Goal: Complete application form

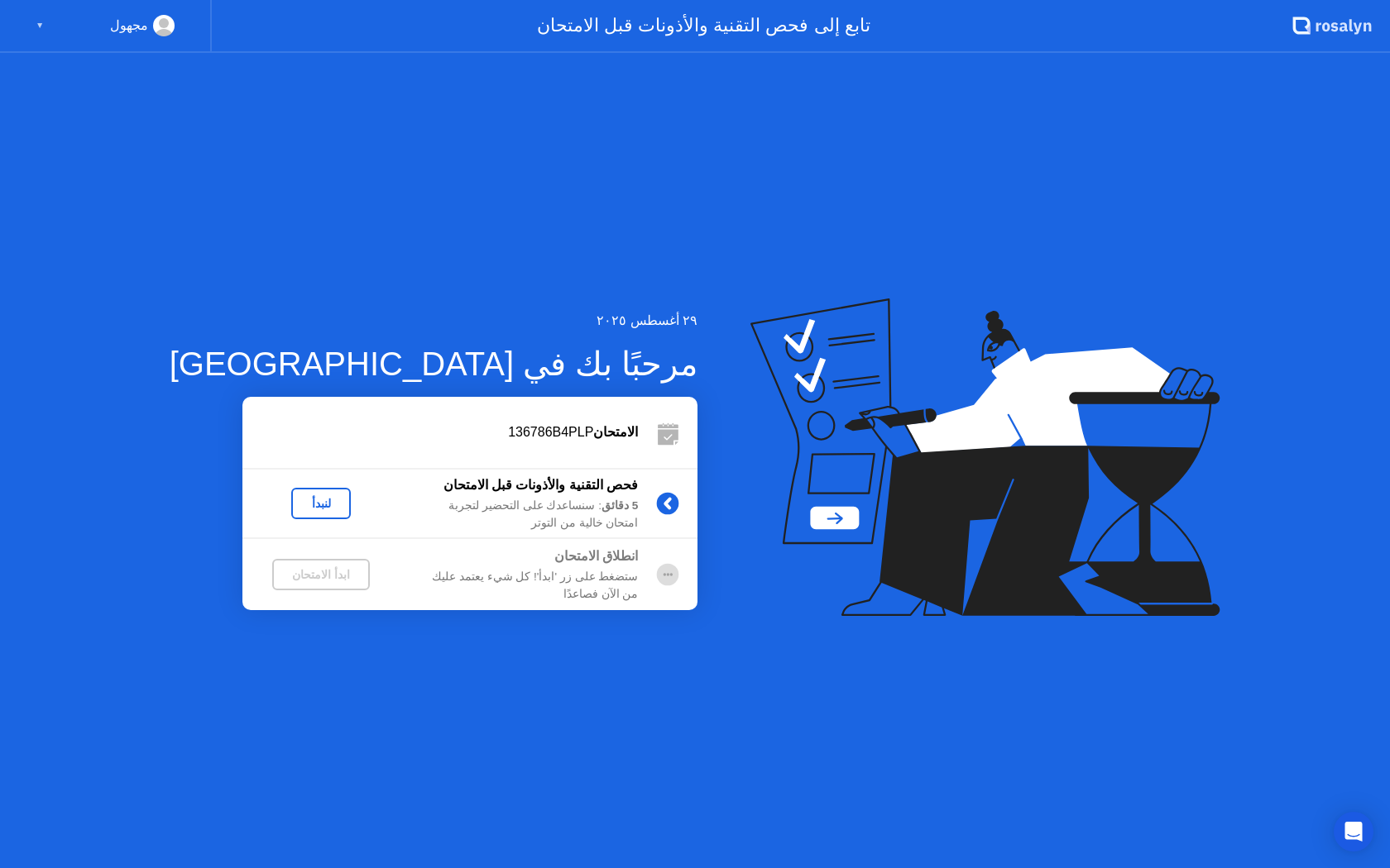
click at [298, 502] on div "لنبدأ" at bounding box center [321, 504] width 46 height 14
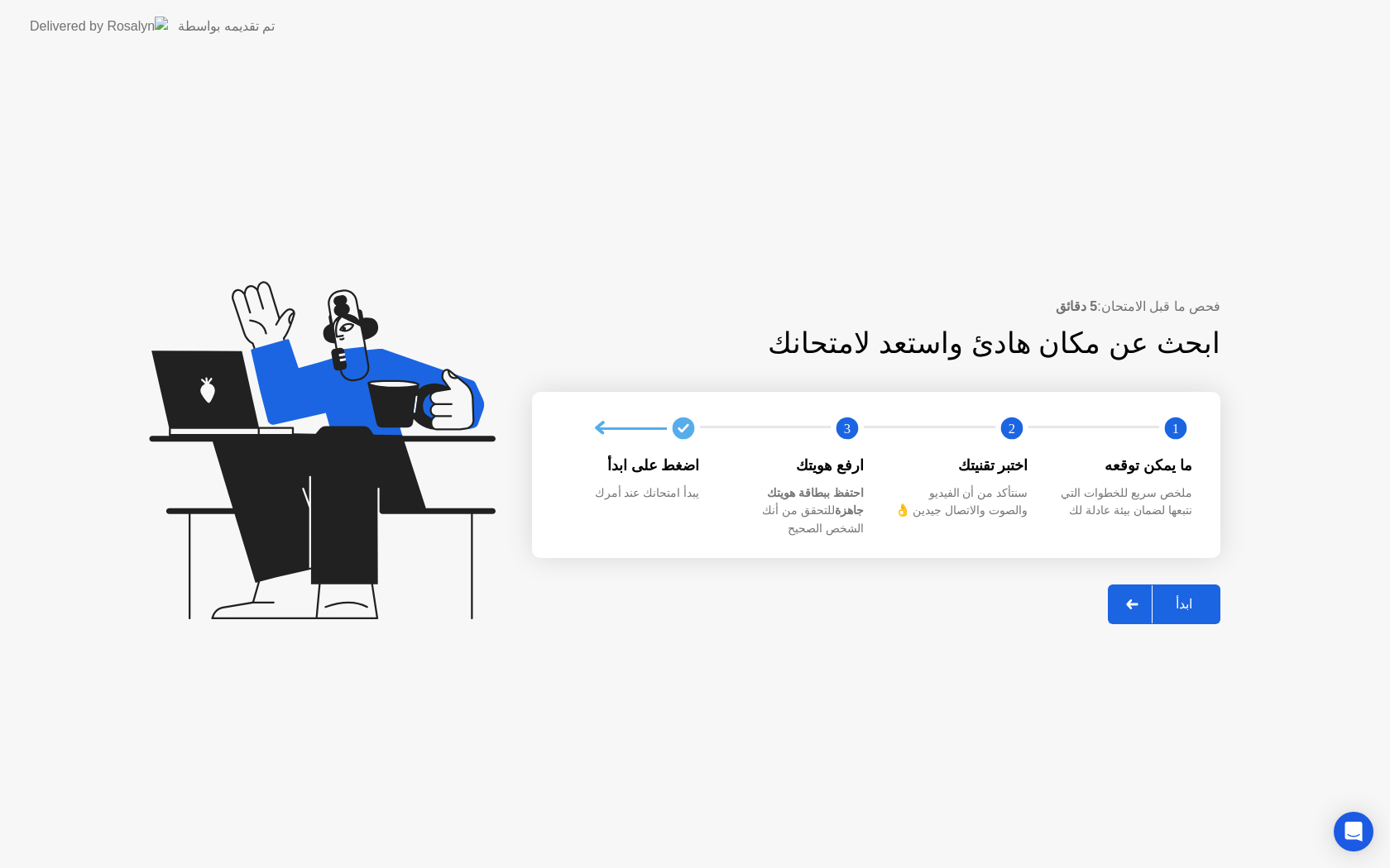
click at [1133, 589] on div at bounding box center [1132, 604] width 40 height 38
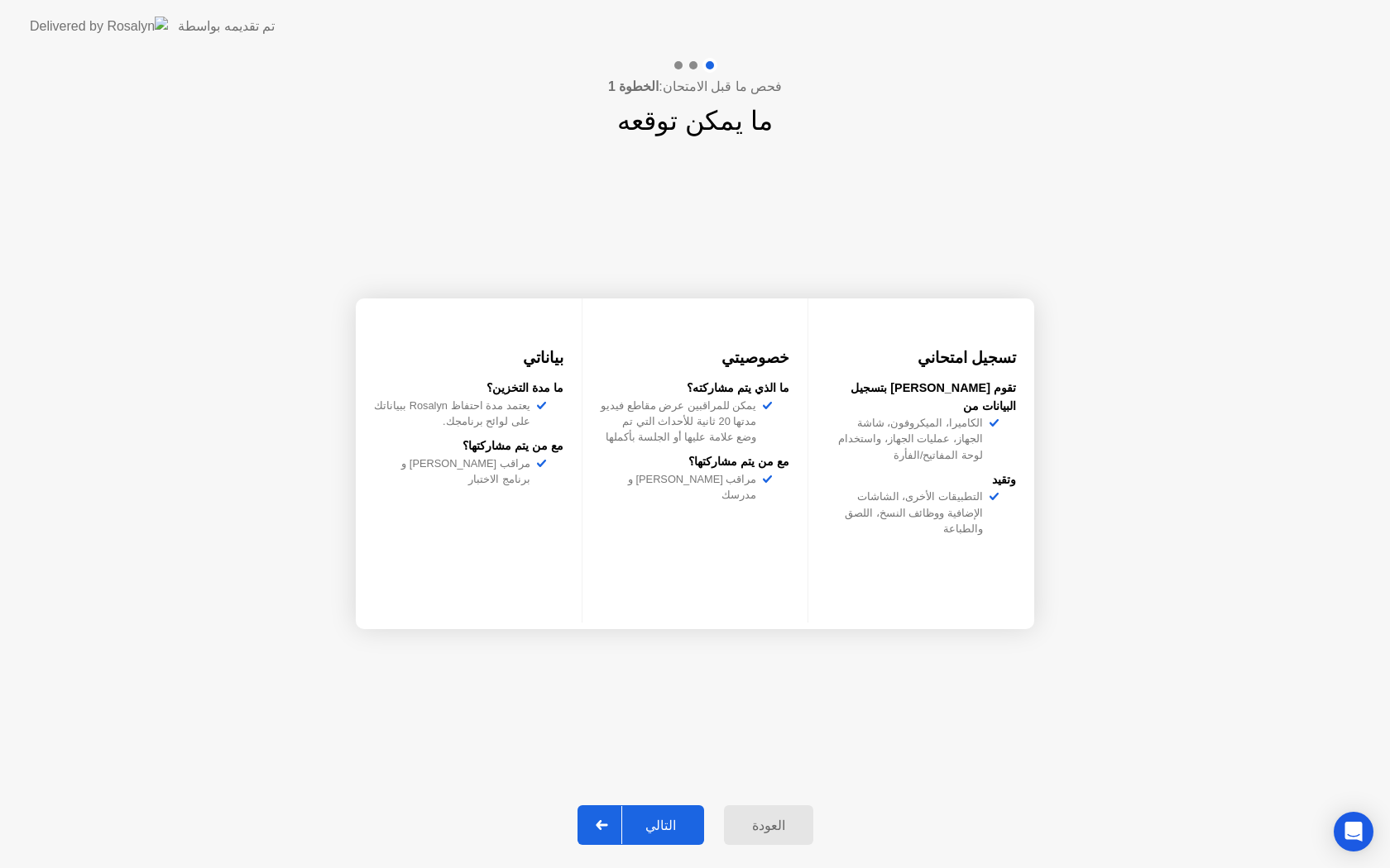
click at [656, 823] on div "التالي" at bounding box center [660, 825] width 77 height 15
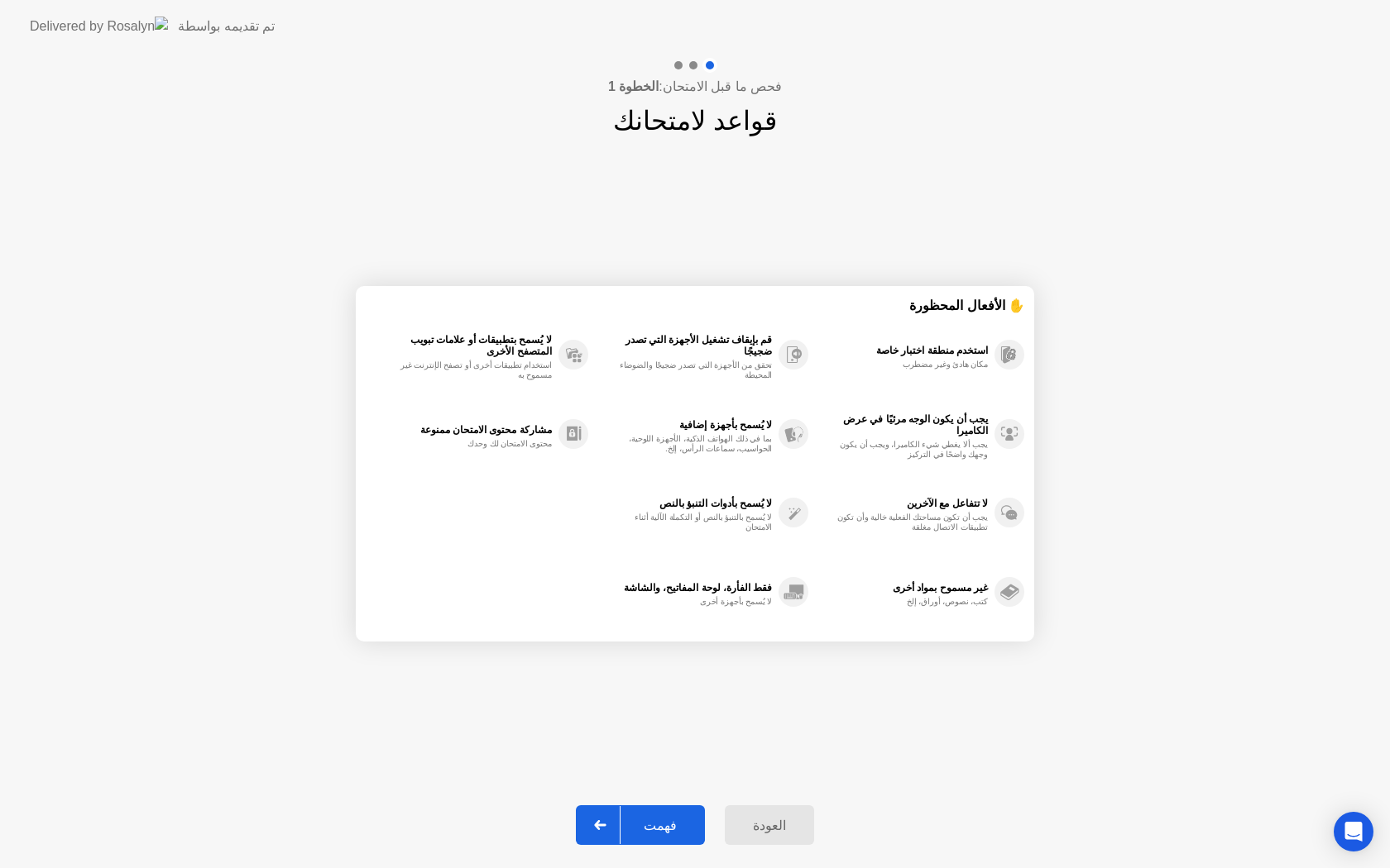
click at [650, 831] on div "فهمت" at bounding box center [660, 825] width 79 height 15
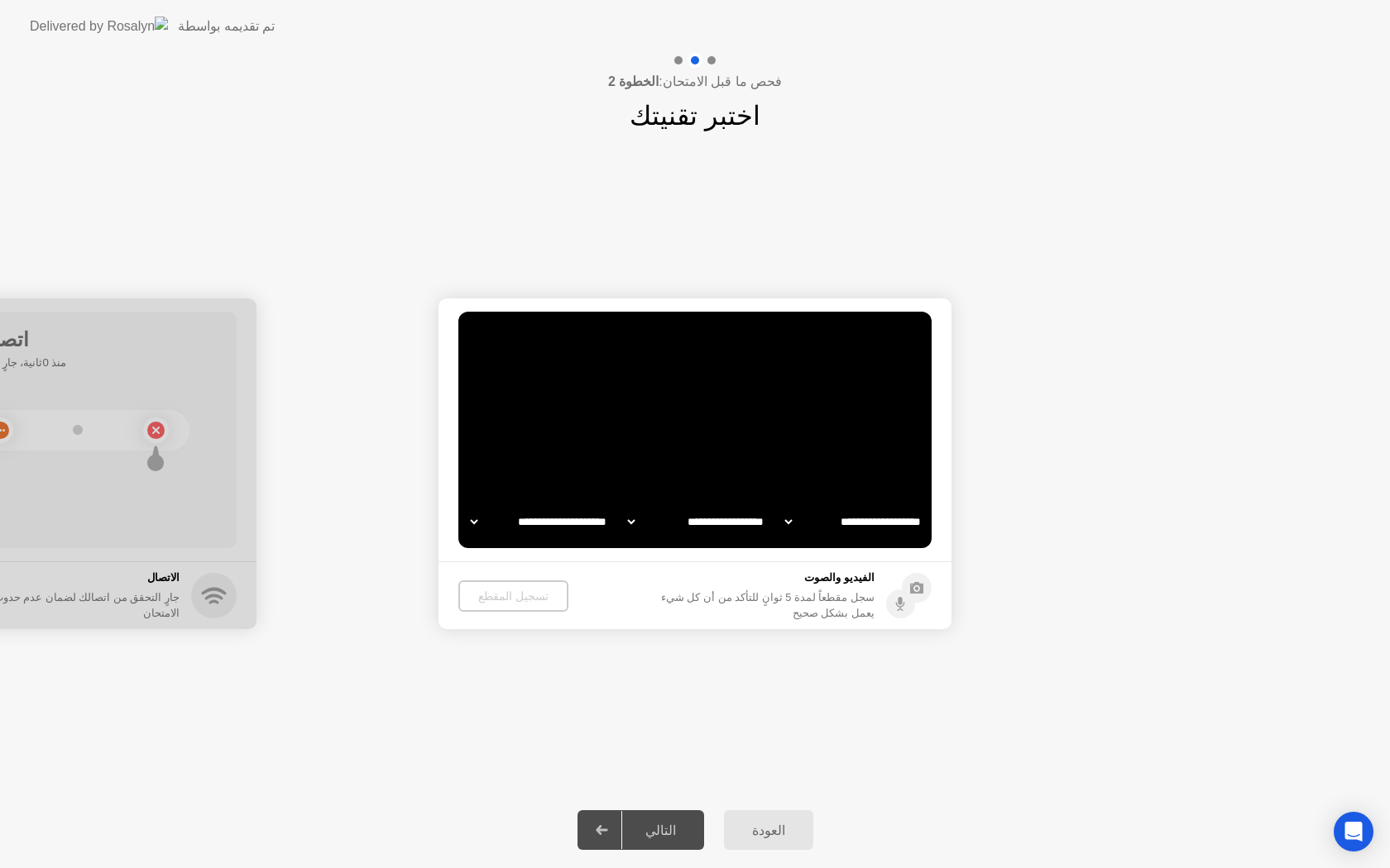
select select "**********"
select select "*******"
click at [519, 597] on div "تسجيل المقطع" at bounding box center [512, 596] width 97 height 14
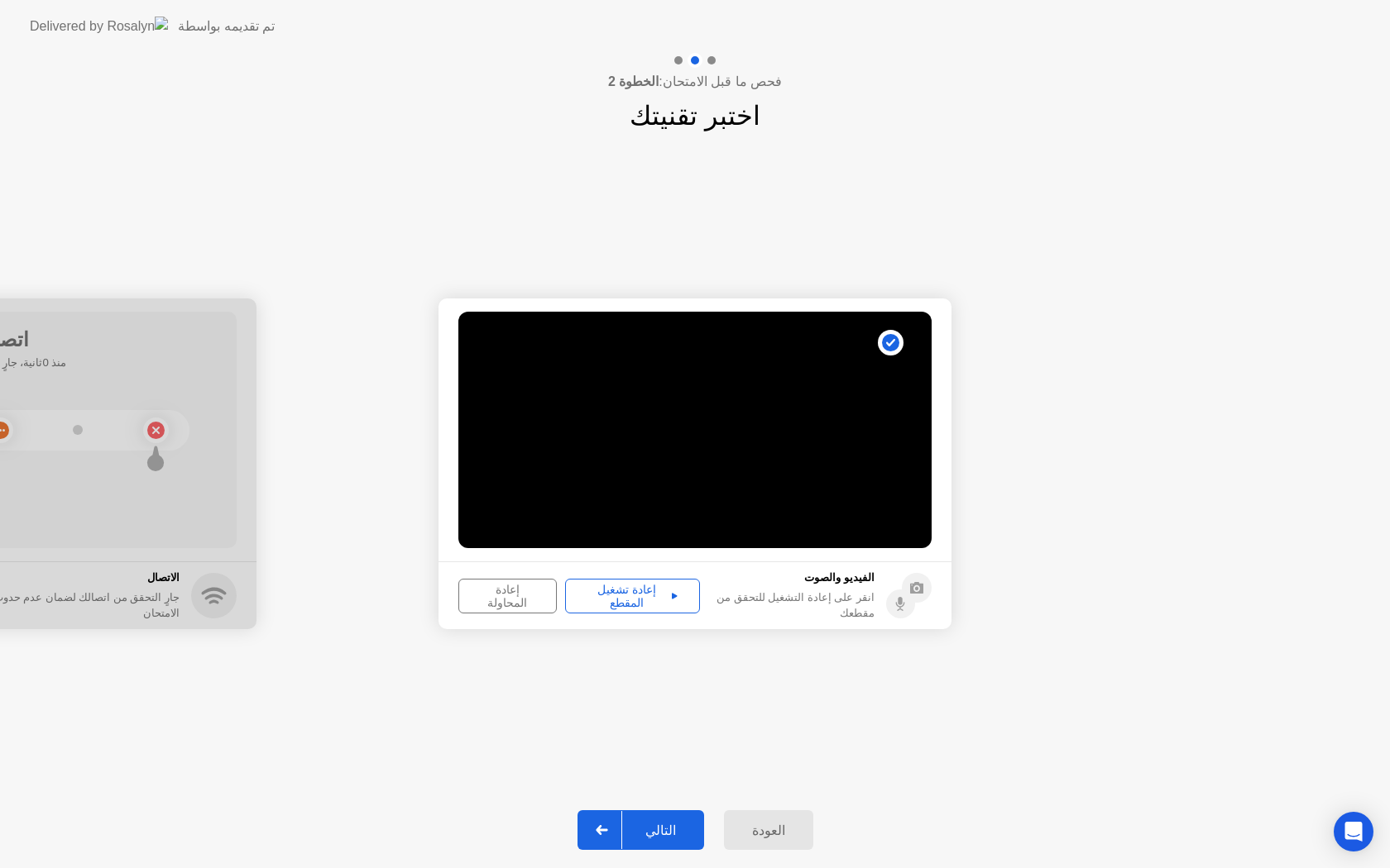
click at [606, 604] on div "إعادة تشغيل المقطع" at bounding box center [632, 595] width 124 height 26
click at [670, 600] on div "إعادة تشغيل المقطع" at bounding box center [632, 595] width 124 height 26
click at [677, 593] on icon at bounding box center [675, 596] width 6 height 6
click at [527, 594] on div "إعادة المحاولة" at bounding box center [507, 595] width 87 height 26
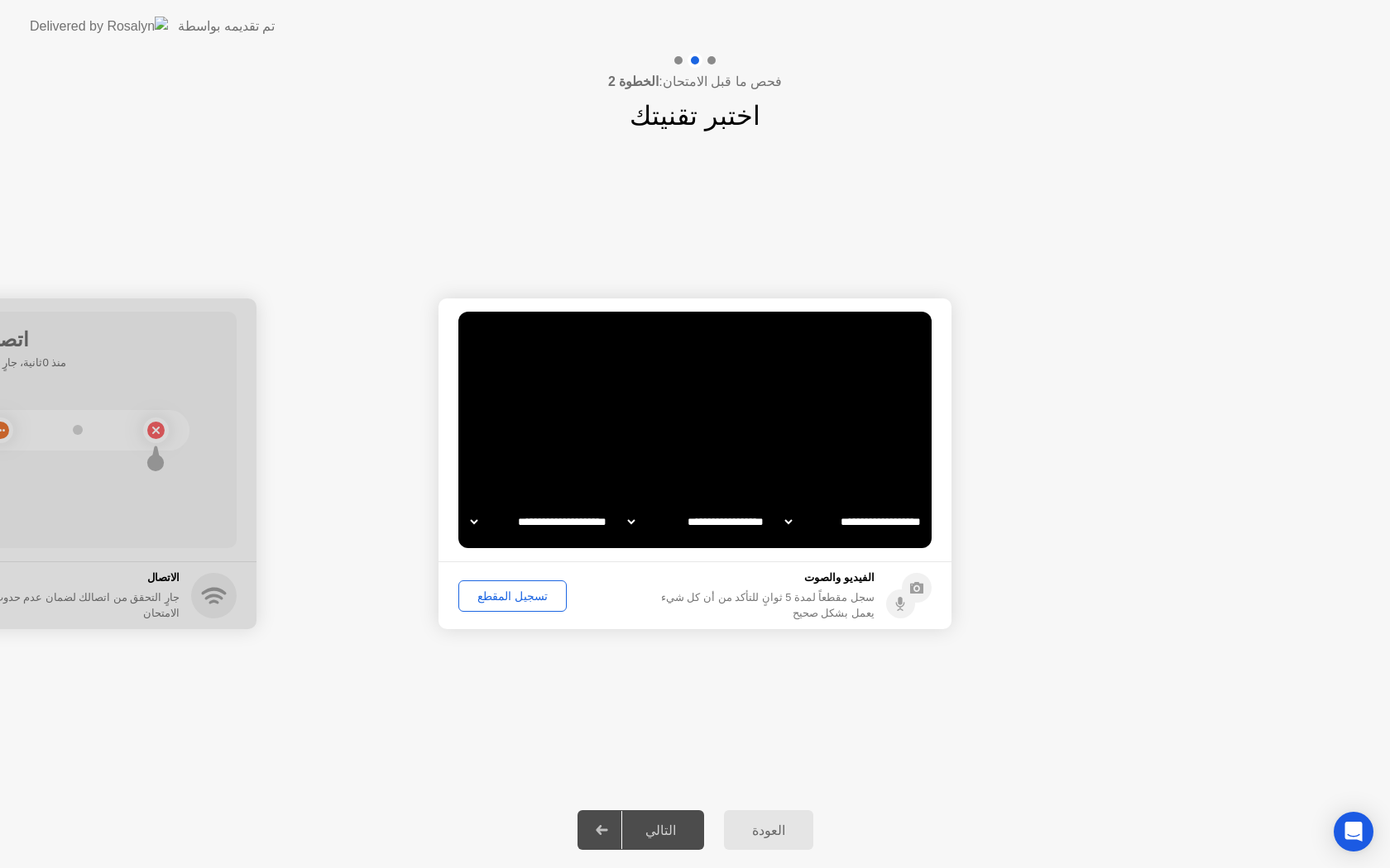
click at [527, 594] on div "تسجيل المقطع" at bounding box center [512, 596] width 97 height 14
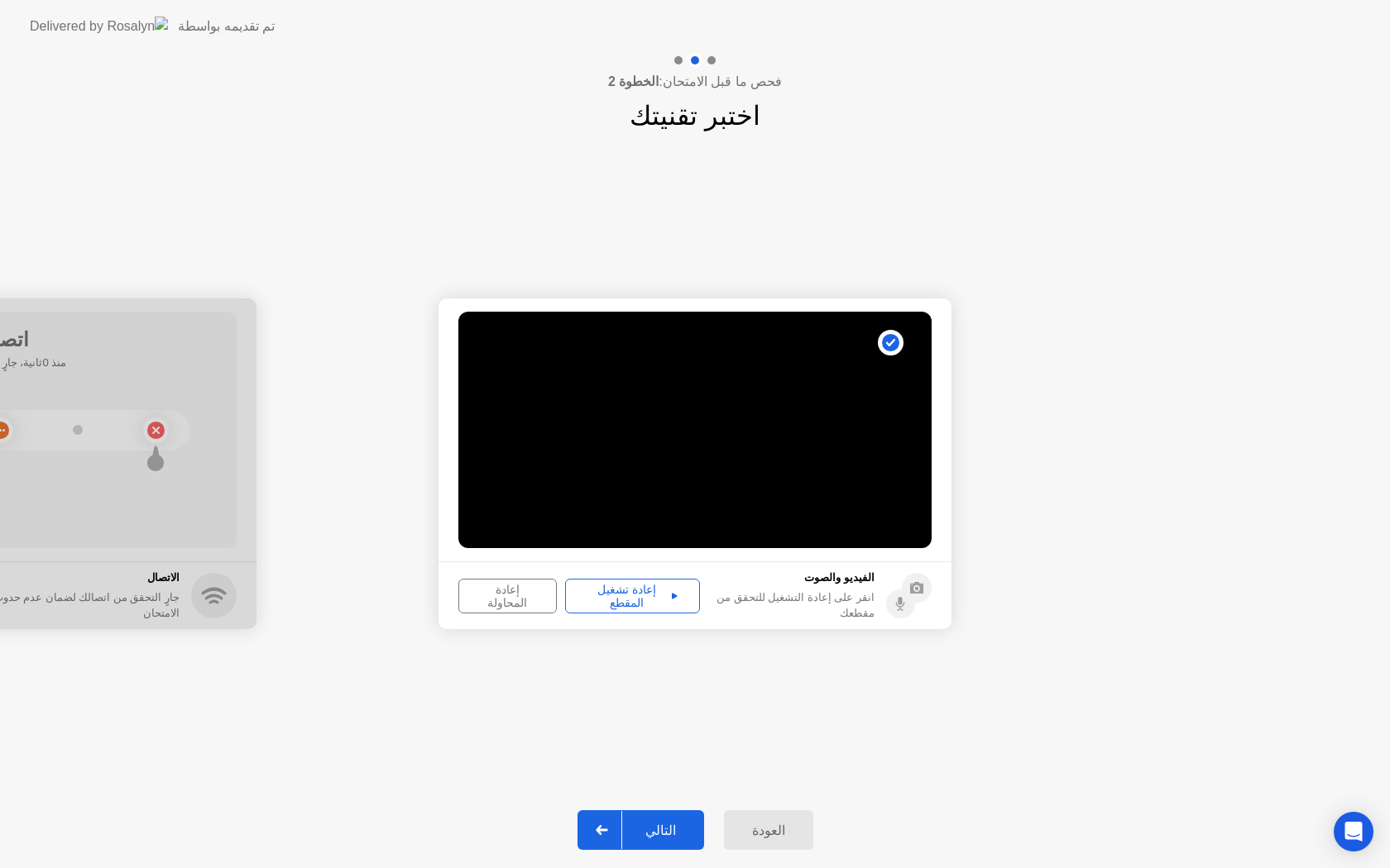
click at [529, 599] on div "إعادة المحاولة" at bounding box center [507, 595] width 87 height 26
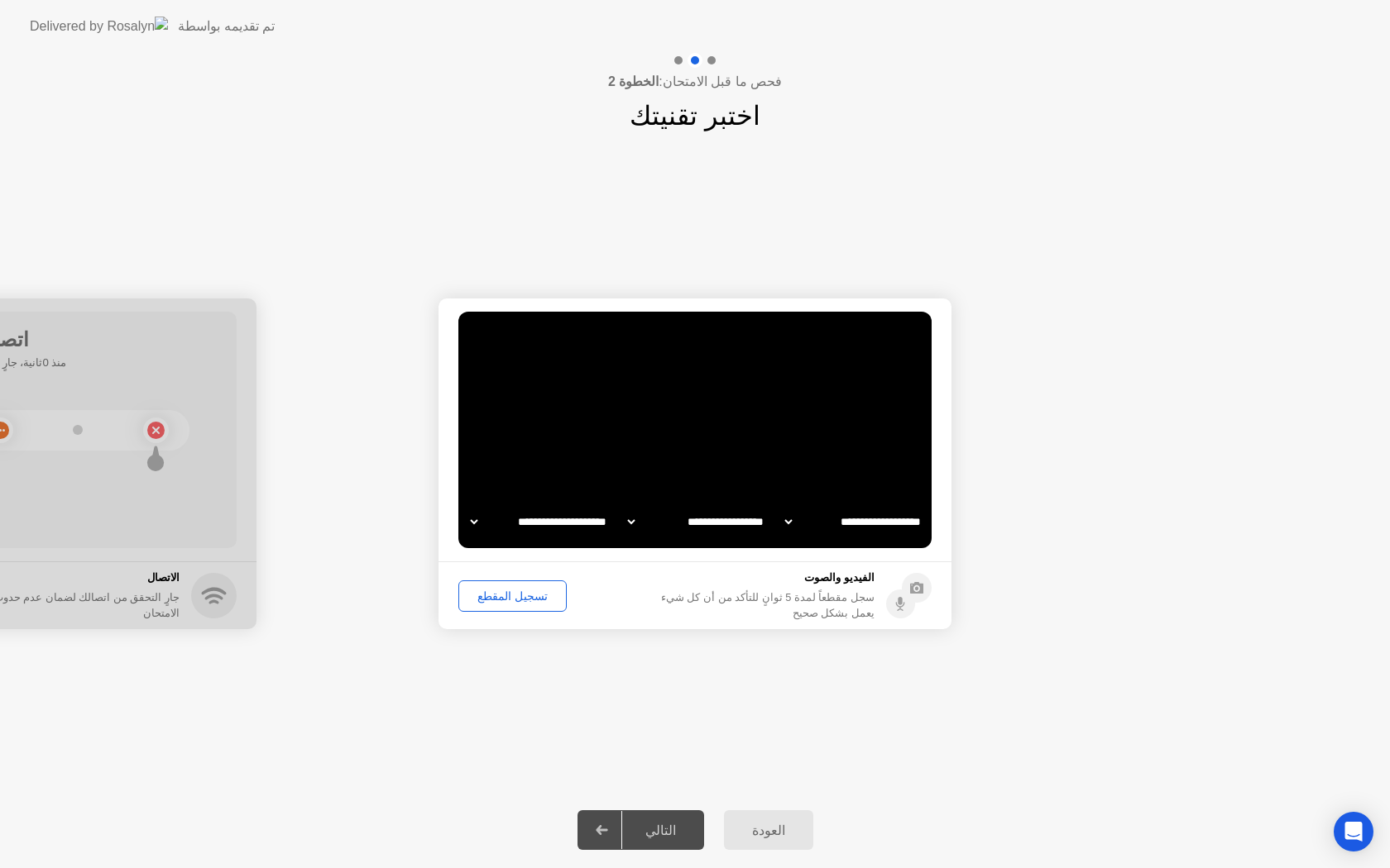
click at [508, 593] on div "تسجيل المقطع" at bounding box center [512, 596] width 97 height 14
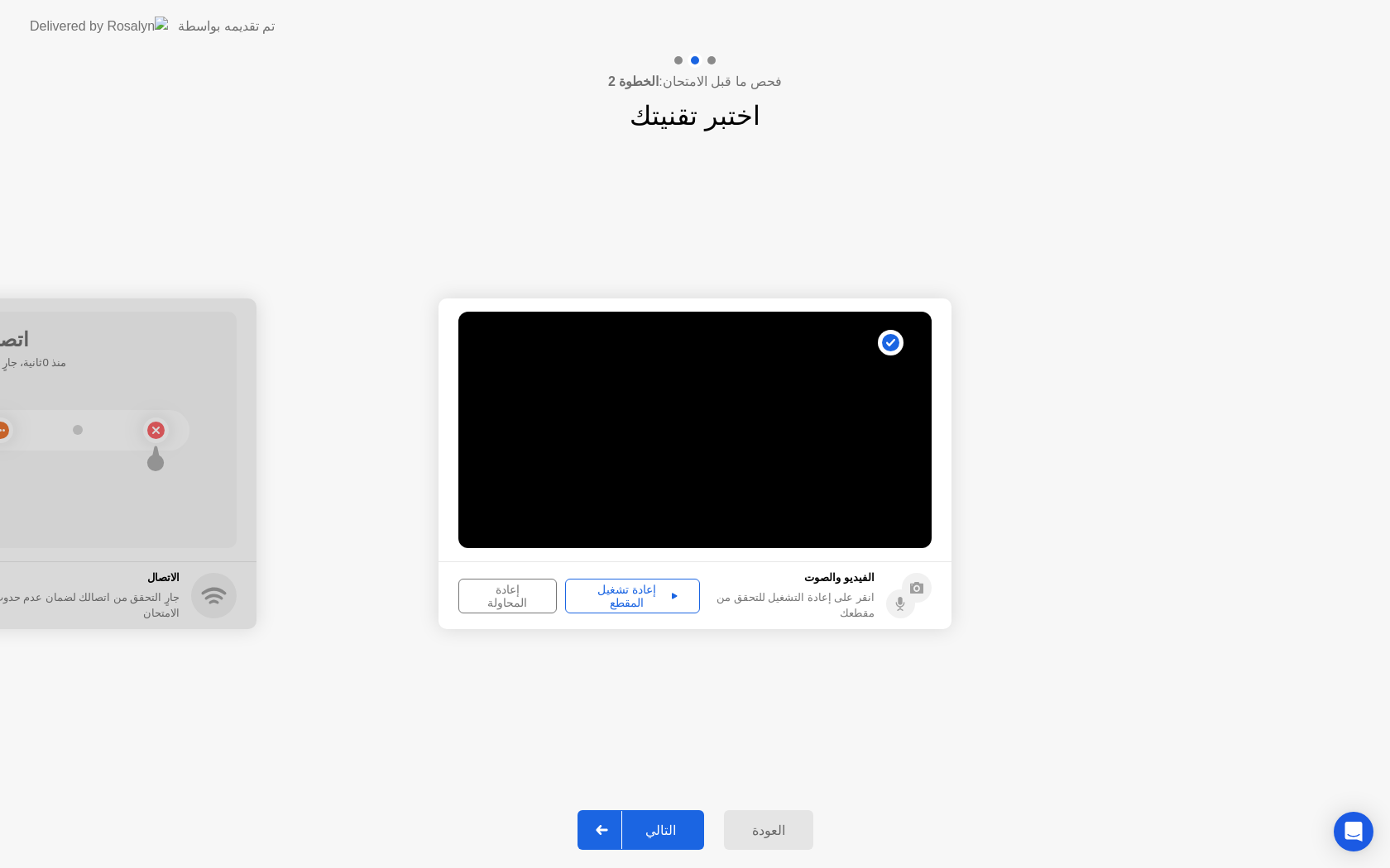
click at [678, 593] on icon at bounding box center [675, 596] width 6 height 9
click at [513, 588] on div "إعادة المحاولة" at bounding box center [507, 595] width 87 height 26
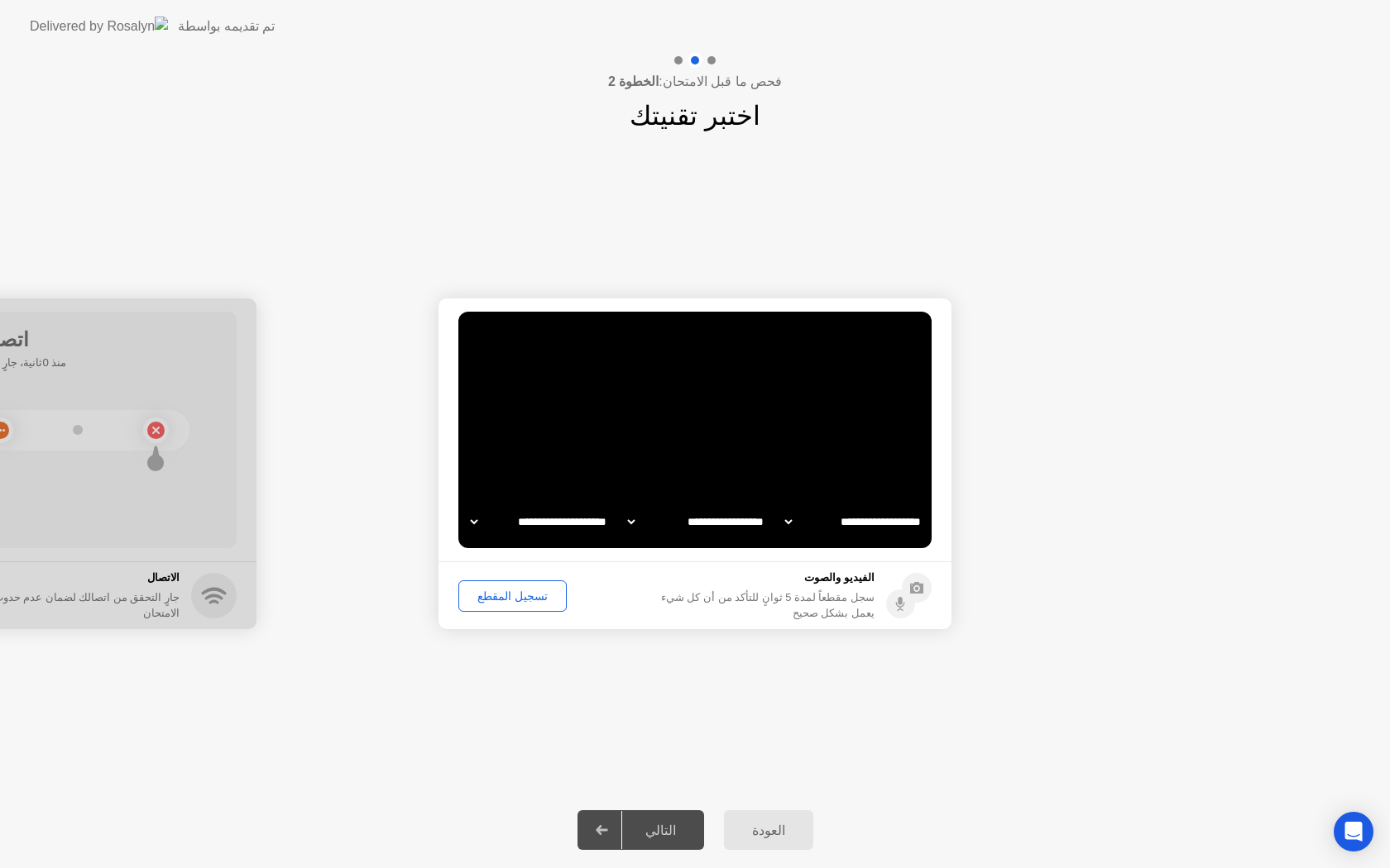
click at [615, 833] on div at bounding box center [601, 829] width 40 height 38
click at [697, 833] on div "التالي" at bounding box center [660, 830] width 77 height 15
click at [507, 593] on div "تسجيل المقطع" at bounding box center [512, 596] width 97 height 14
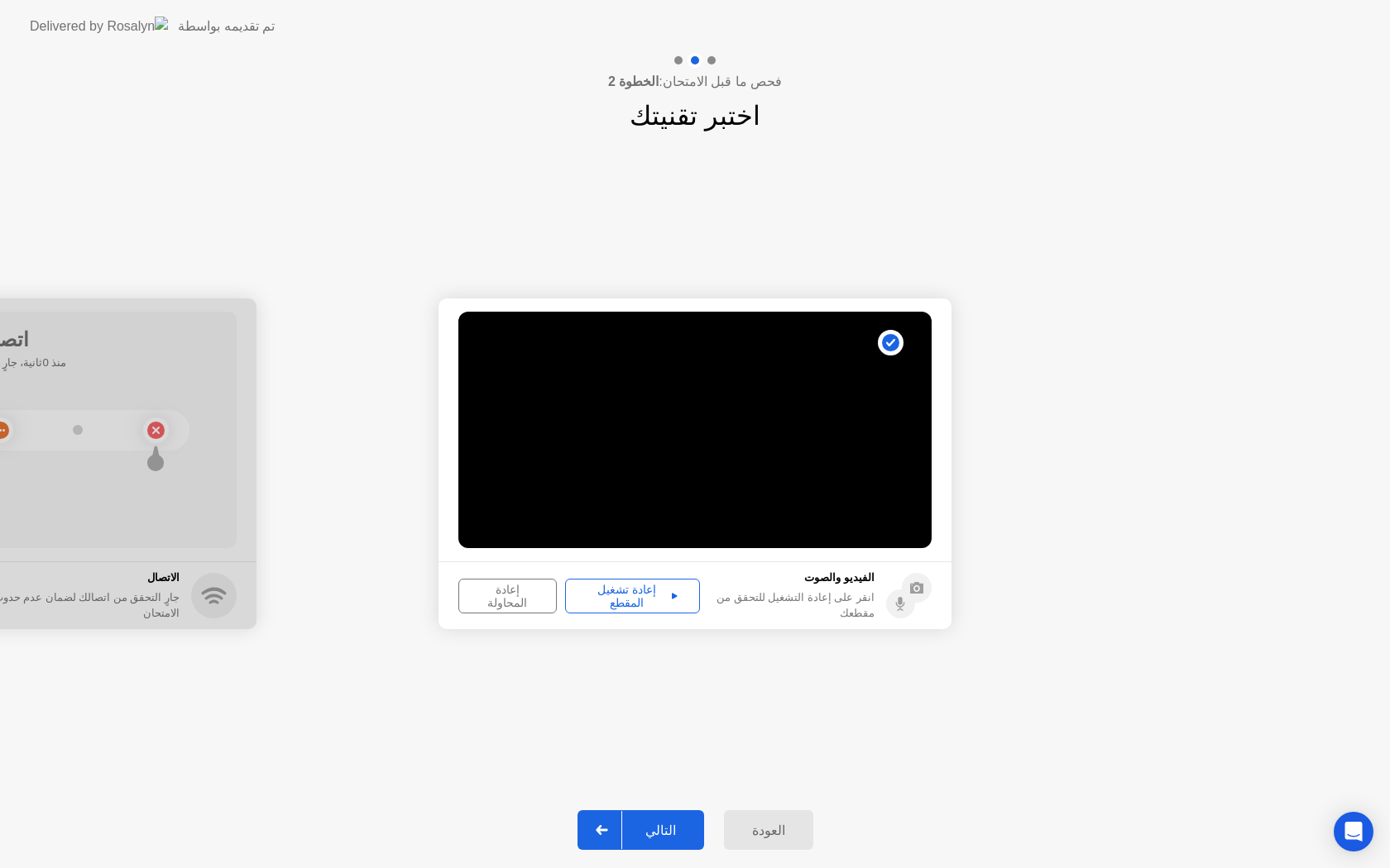
click at [651, 834] on div "التالي" at bounding box center [660, 830] width 77 height 15
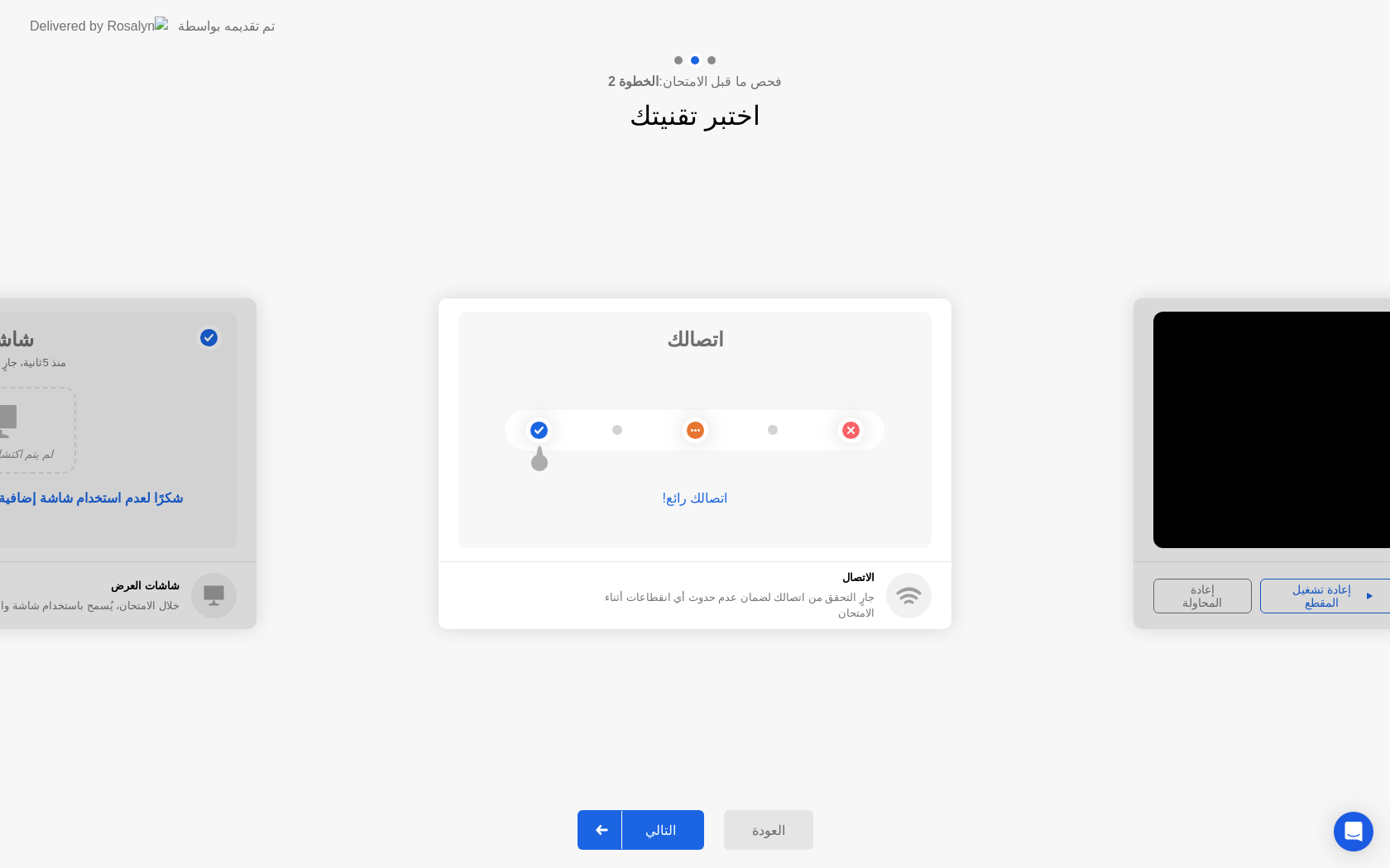
click at [662, 828] on div "التالي" at bounding box center [660, 830] width 77 height 15
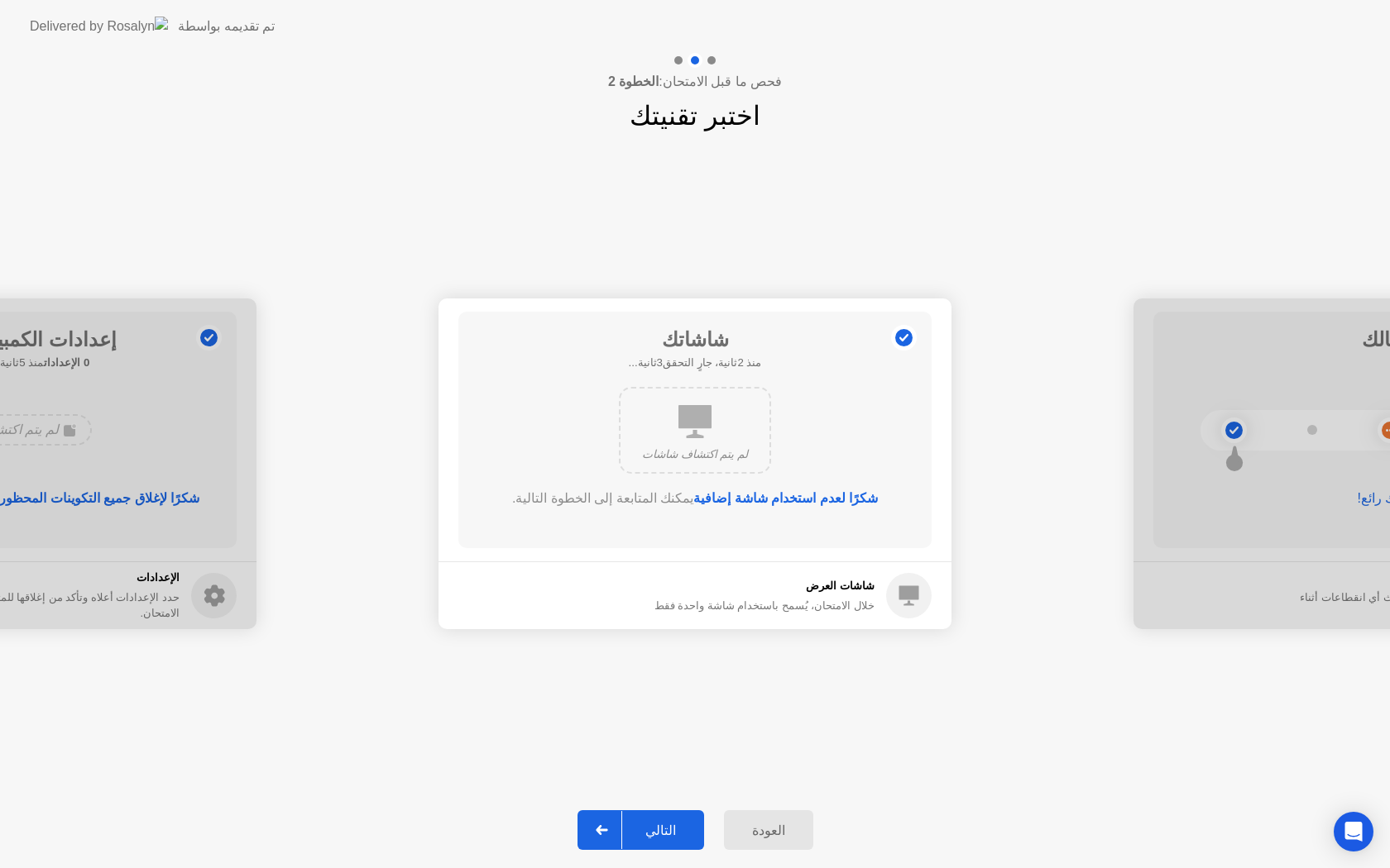
click at [659, 840] on button "التالي" at bounding box center [640, 830] width 127 height 40
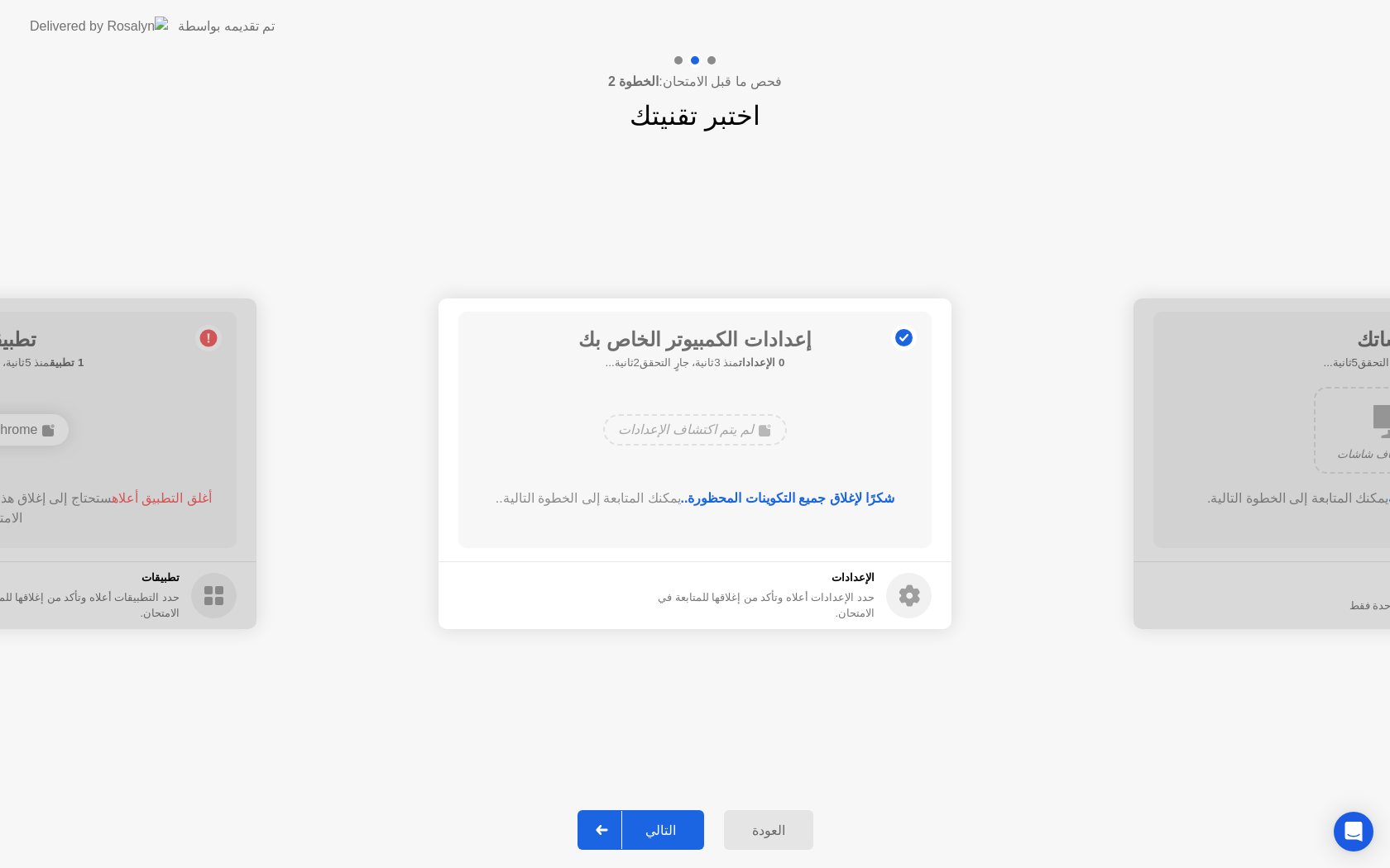
click at [660, 828] on div "التالي" at bounding box center [660, 830] width 77 height 15
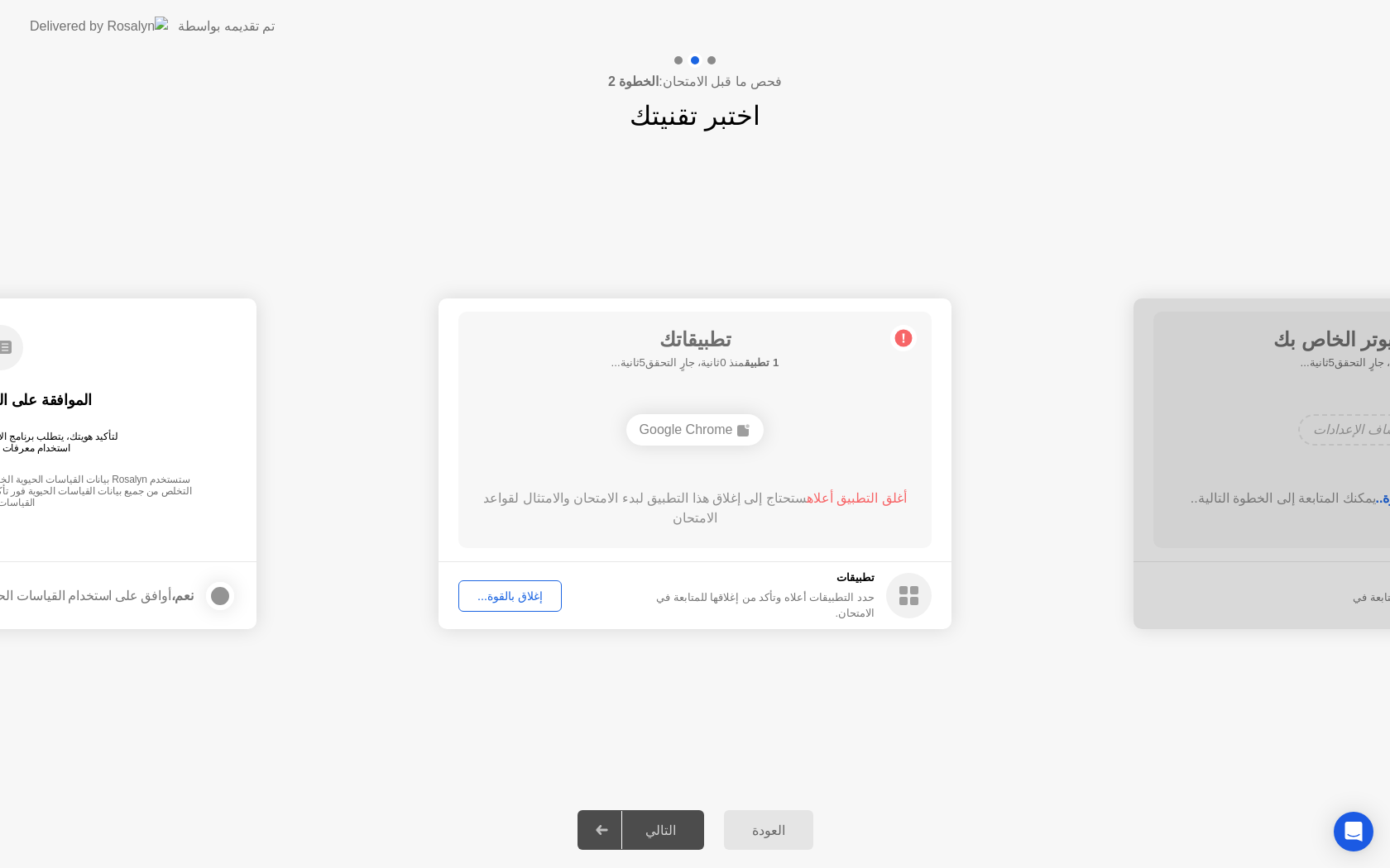
click at [507, 590] on div "إغلاق بالقوة..." at bounding box center [509, 596] width 92 height 14
click at [510, 596] on div "إغلاق بالقوة..." at bounding box center [509, 596] width 92 height 14
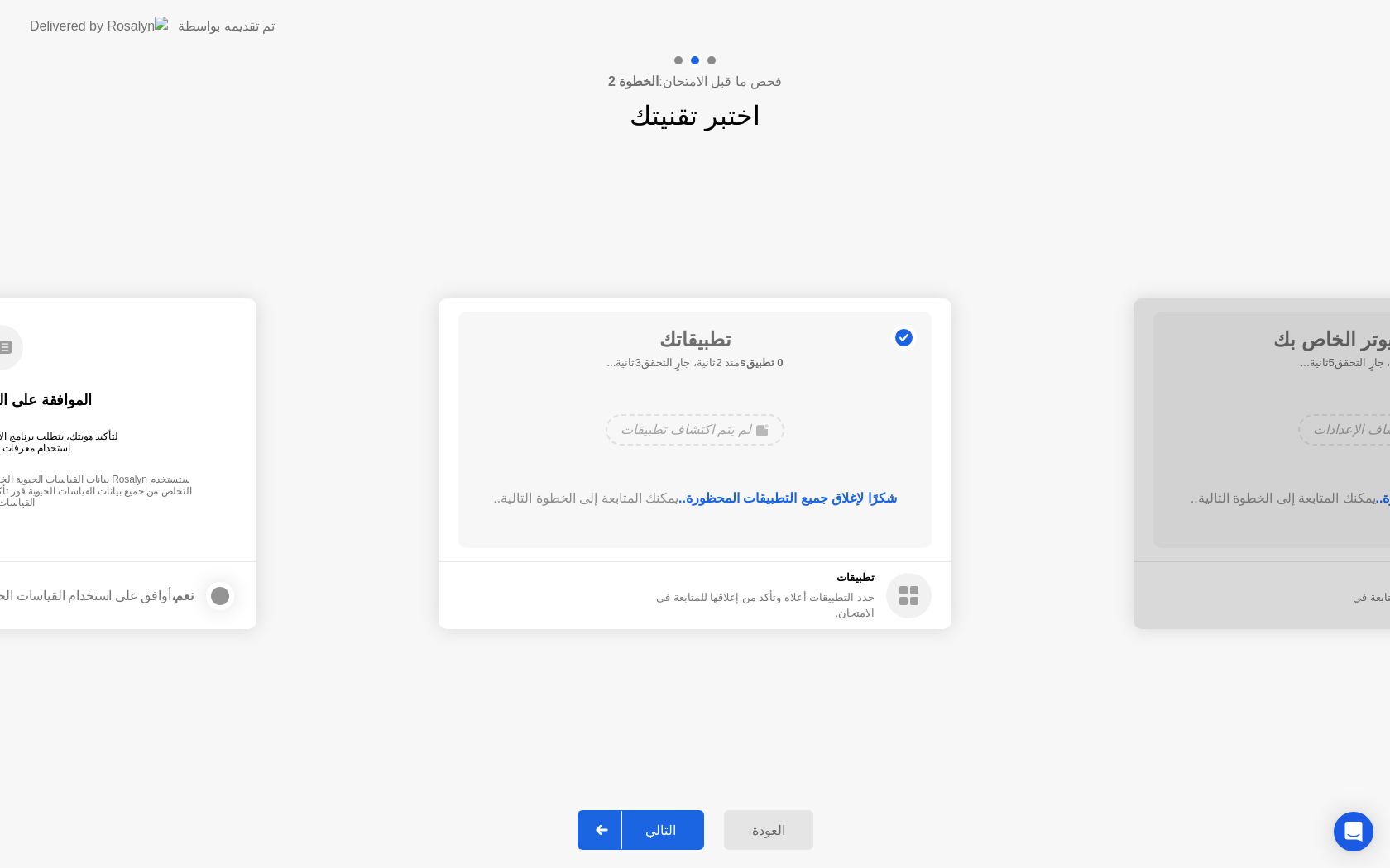
click at [664, 828] on div "التالي" at bounding box center [660, 830] width 77 height 15
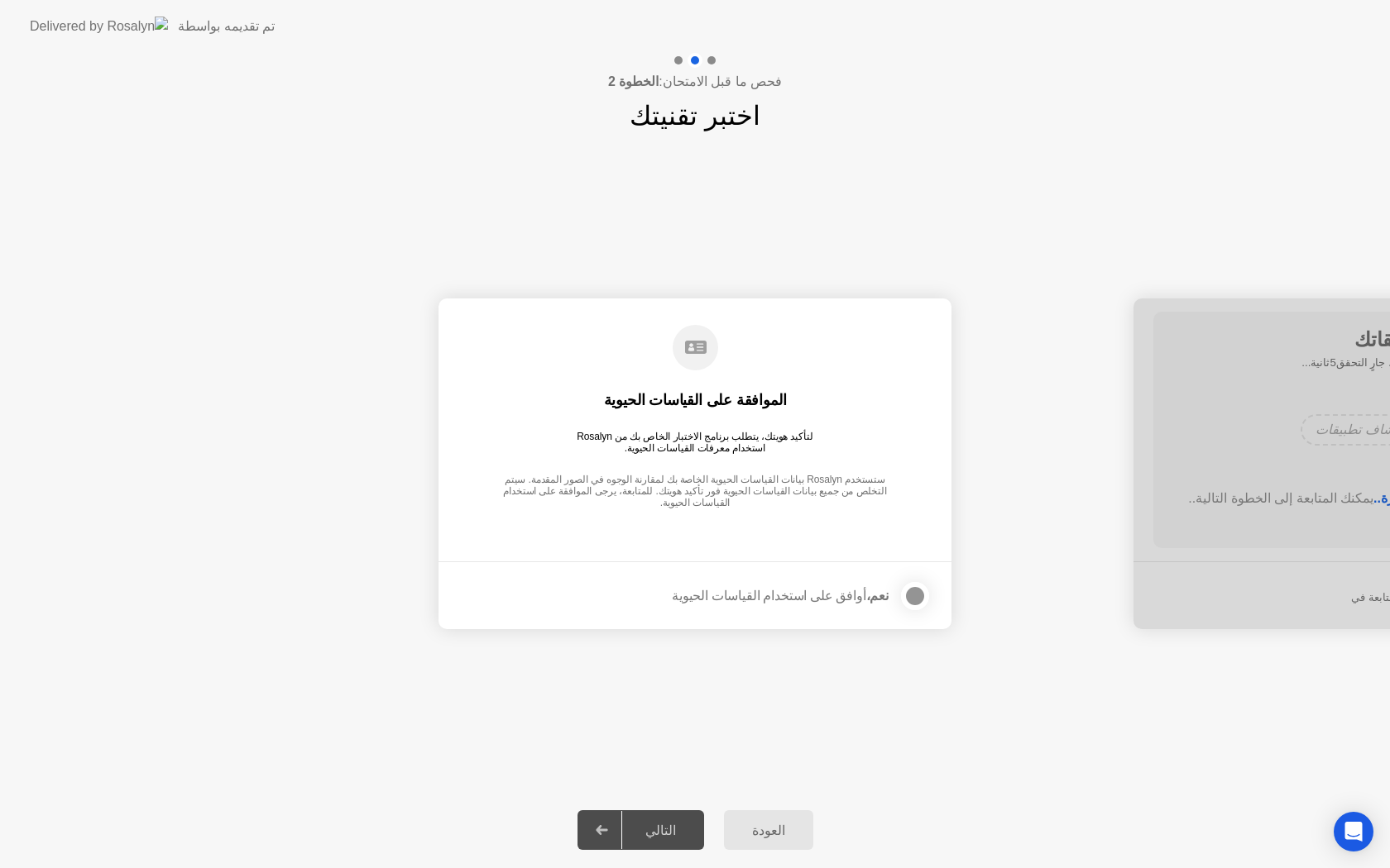
click at [909, 595] on div at bounding box center [914, 596] width 20 height 20
click at [651, 823] on div "التالي" at bounding box center [660, 830] width 77 height 15
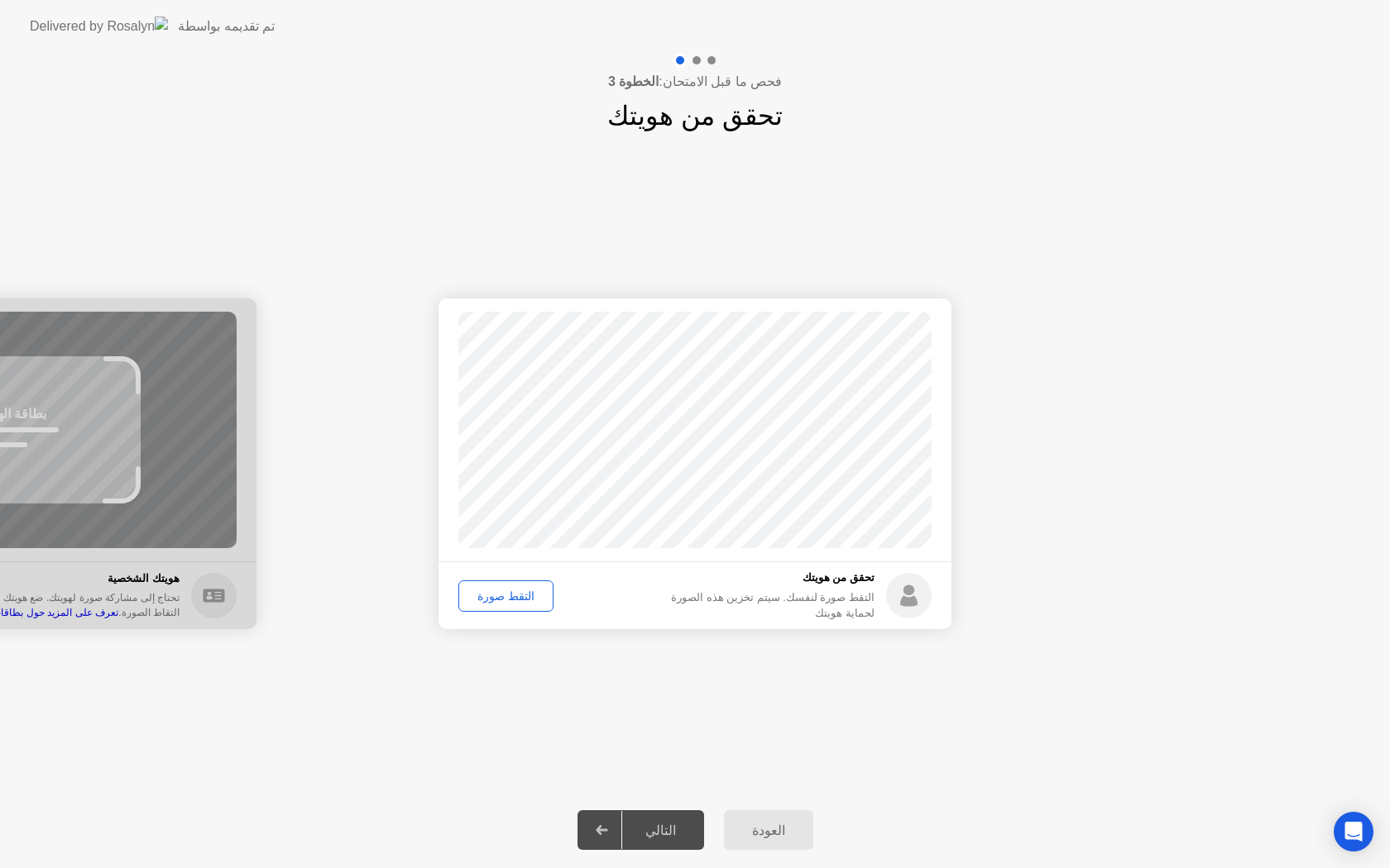
click at [491, 598] on div "التقط صورة" at bounding box center [506, 596] width 83 height 14
click at [508, 590] on div "إعادة الالتقاط" at bounding box center [508, 596] width 90 height 14
click at [500, 595] on div "التقط صورة" at bounding box center [506, 596] width 83 height 14
click at [500, 595] on div "إعادة الالتقاط" at bounding box center [508, 596] width 90 height 14
click at [500, 595] on div "التقط صورة" at bounding box center [506, 596] width 83 height 14
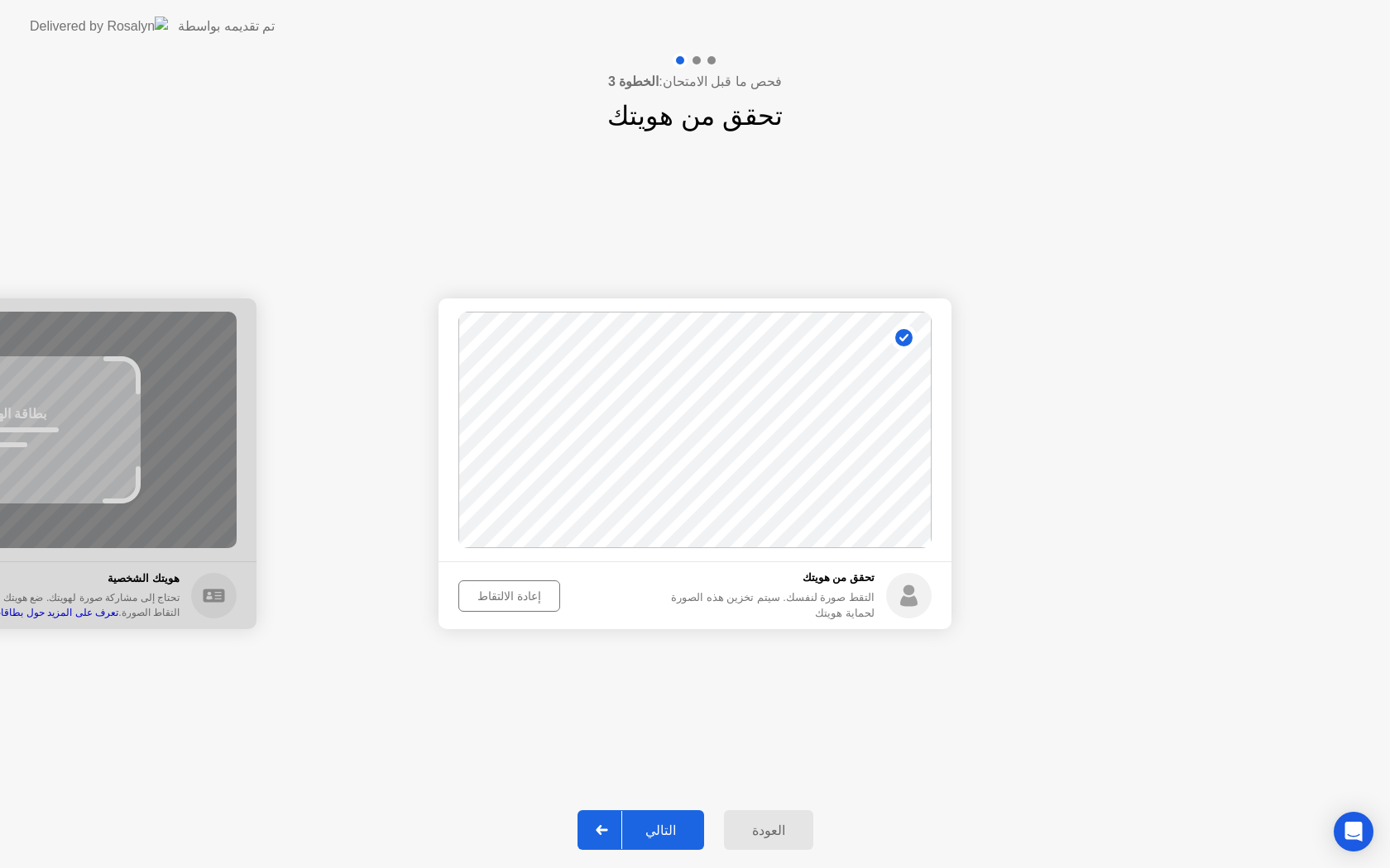
click at [501, 590] on div "إعادة الالتقاط" at bounding box center [508, 596] width 90 height 14
click at [501, 590] on div "التقط صورة" at bounding box center [506, 596] width 83 height 14
click at [506, 593] on div "إعادة الالتقاط" at bounding box center [508, 596] width 90 height 14
click at [506, 593] on div "التقط صورة" at bounding box center [506, 596] width 83 height 14
click at [506, 593] on div "إعادة الالتقاط" at bounding box center [508, 596] width 90 height 14
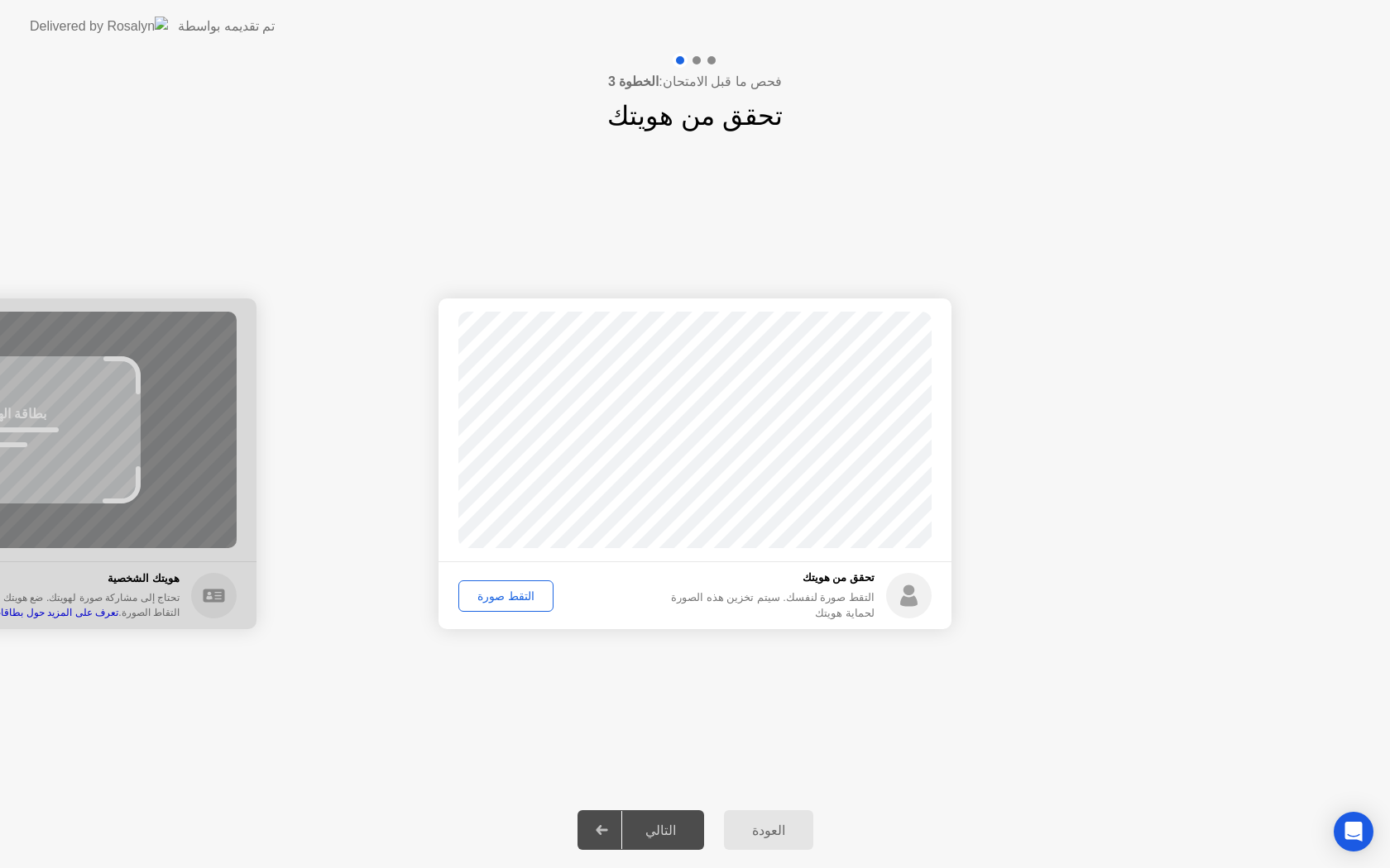
click at [506, 593] on div "التقط صورة" at bounding box center [506, 596] width 83 height 14
click at [653, 825] on div "التالي" at bounding box center [660, 830] width 77 height 15
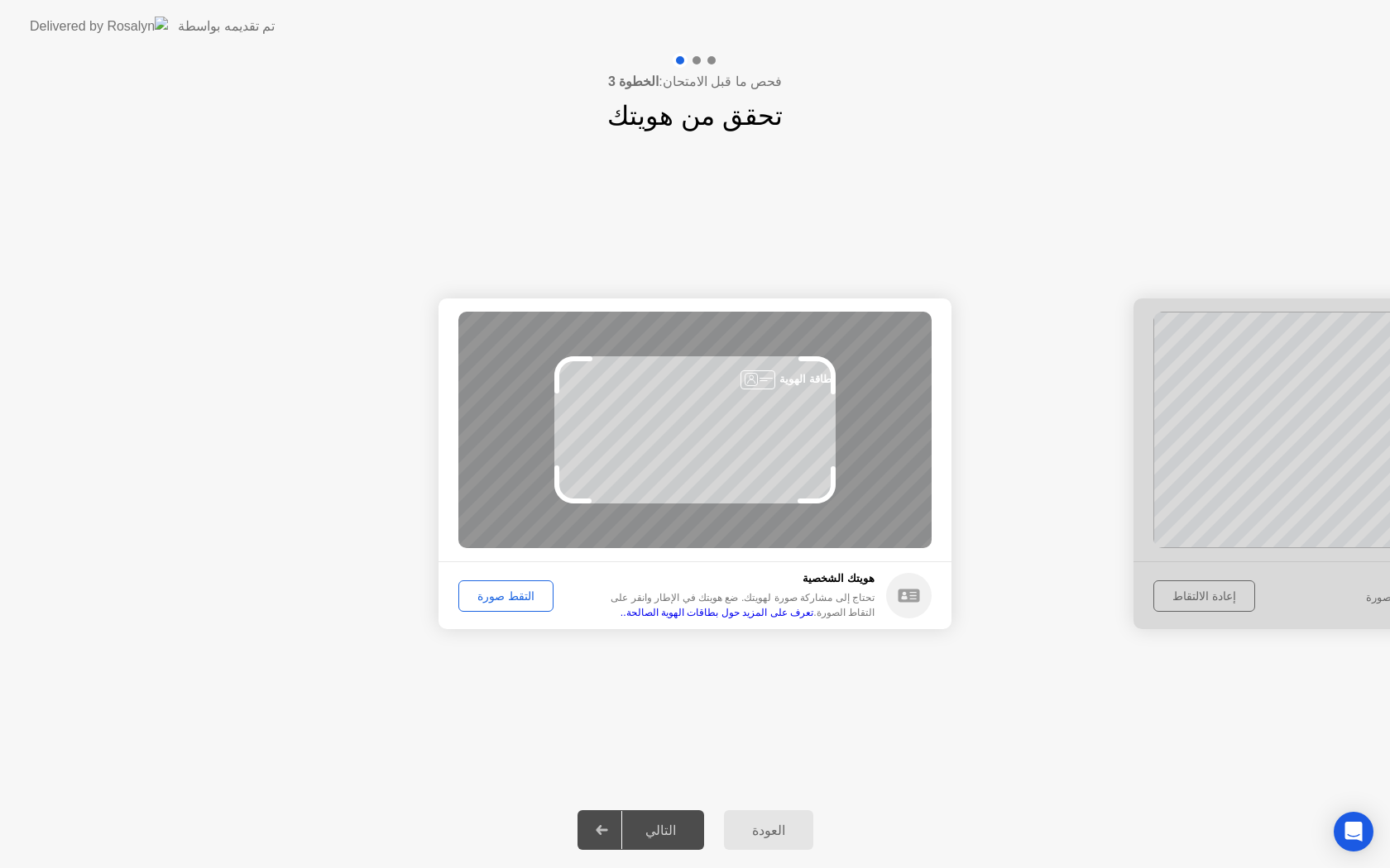
click at [508, 595] on div "التقط صورة" at bounding box center [506, 596] width 83 height 14
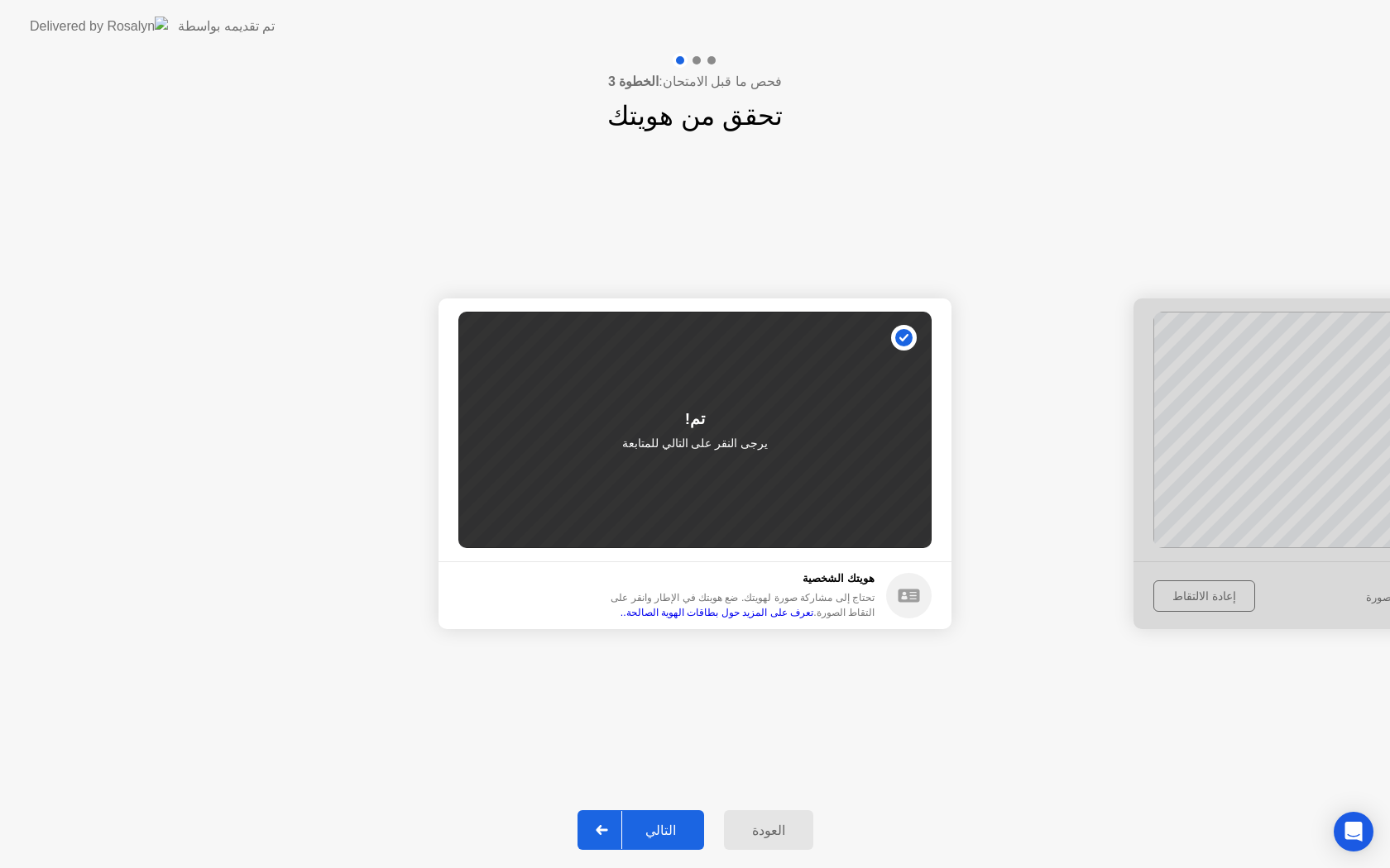
click at [663, 829] on div "التالي" at bounding box center [660, 830] width 77 height 15
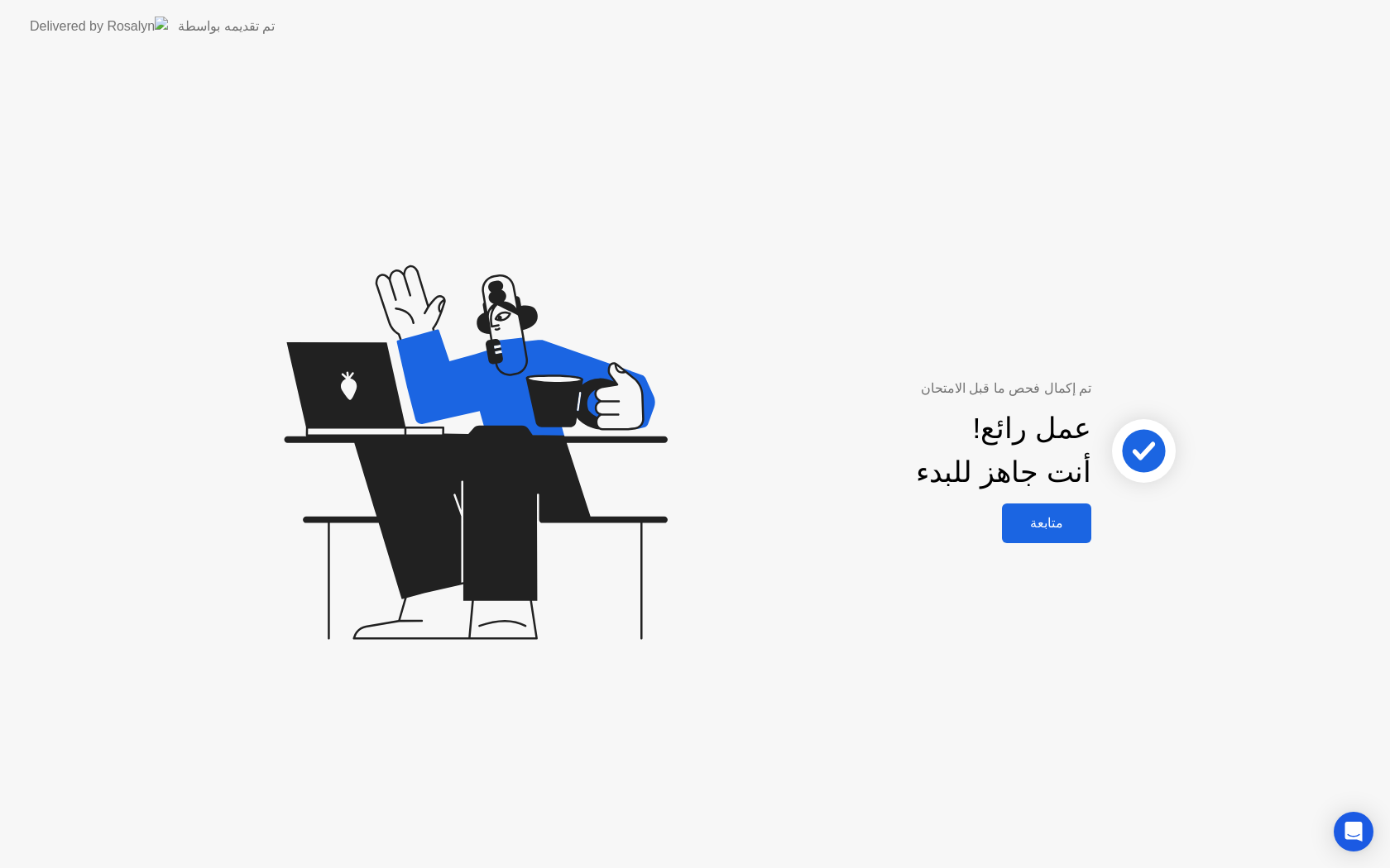
click at [1041, 516] on div "متابعة" at bounding box center [1046, 523] width 79 height 15
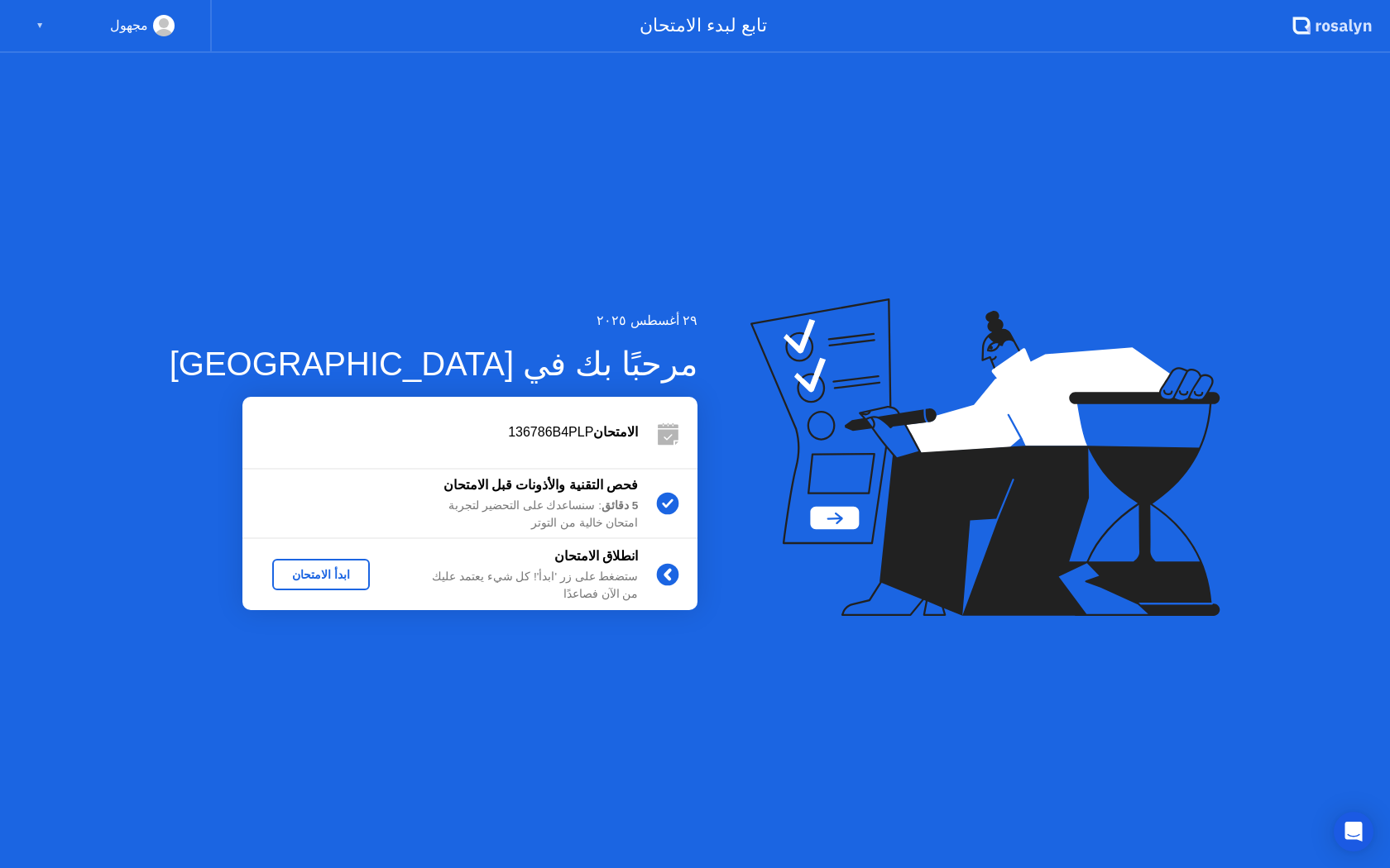
click at [304, 572] on div "ابدأ الامتحان" at bounding box center [320, 575] width 84 height 14
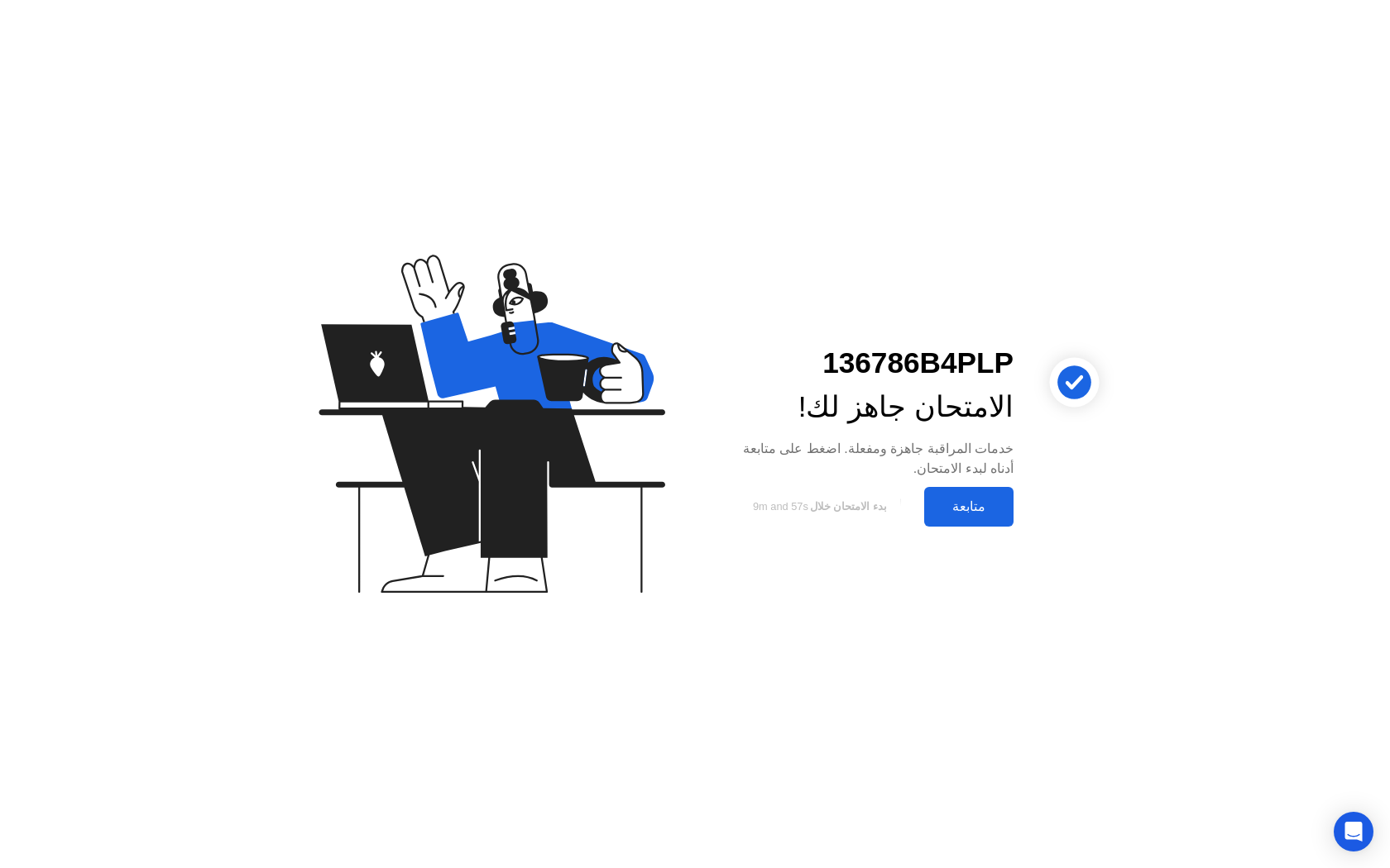
click at [956, 494] on button "متابعة" at bounding box center [969, 506] width 89 height 40
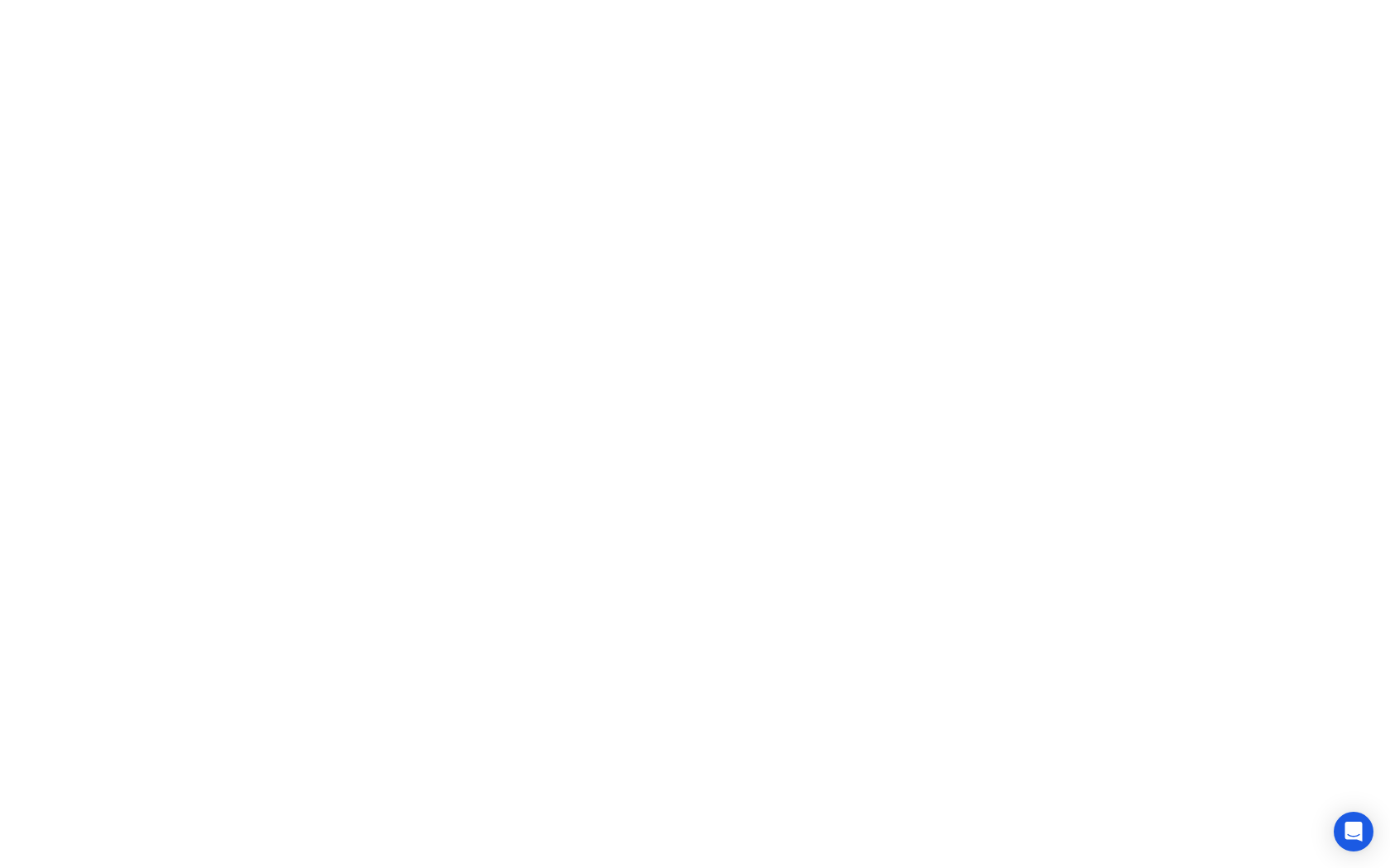
click div
